Goal: Information Seeking & Learning: Check status

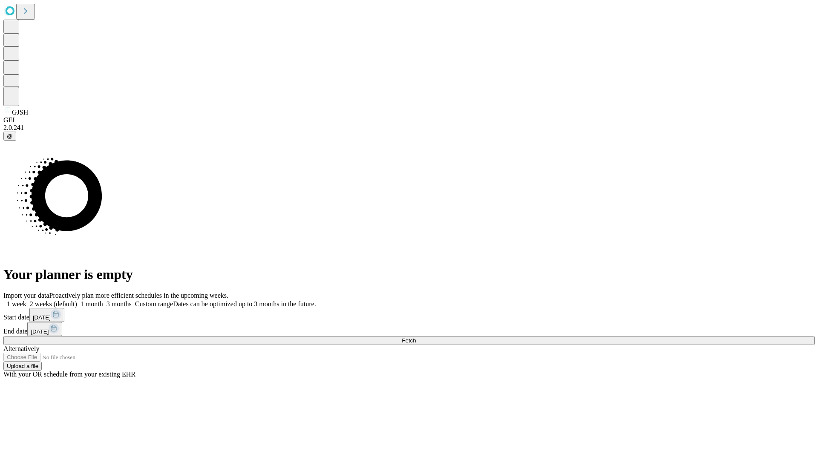
click at [416, 337] on span "Fetch" at bounding box center [409, 340] width 14 height 6
